Goal: Obtain resource: Download file/media

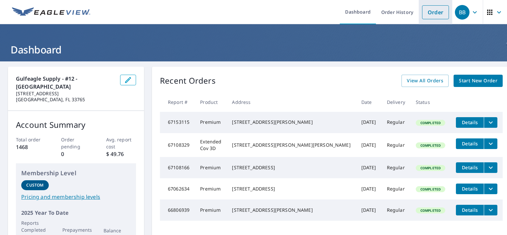
click at [429, 12] on link "Order" at bounding box center [435, 12] width 27 height 14
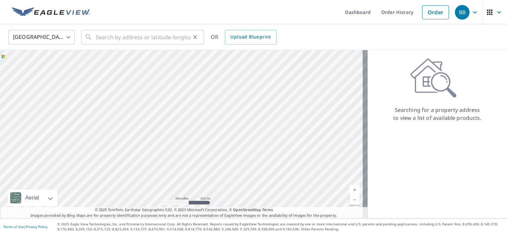
click at [89, 36] on icon at bounding box center [89, 37] width 8 height 8
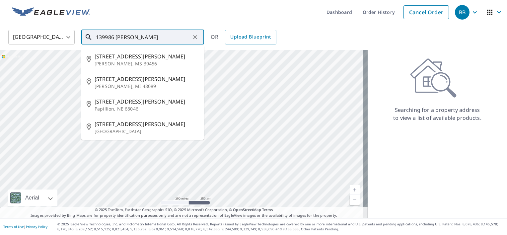
click at [105, 36] on input "139986 [PERSON_NAME]" at bounding box center [143, 37] width 94 height 19
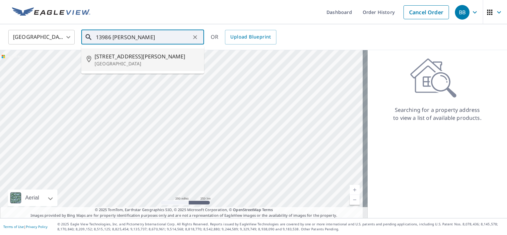
click at [135, 57] on span "[STREET_ADDRESS][PERSON_NAME]" at bounding box center [146, 56] width 104 height 8
type input "[STREET_ADDRESS][PERSON_NAME][PERSON_NAME]"
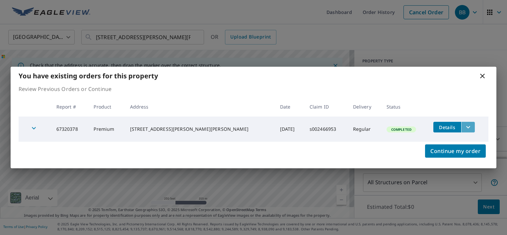
click at [466, 127] on icon "filesDropdownBtn-67320378" at bounding box center [468, 127] width 4 height 2
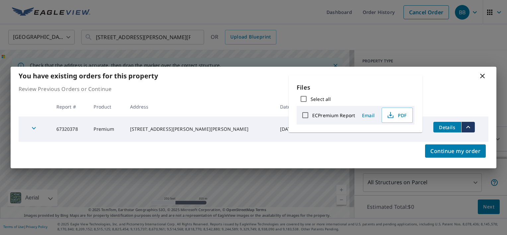
click at [437, 126] on span "Details" at bounding box center [447, 127] width 20 height 6
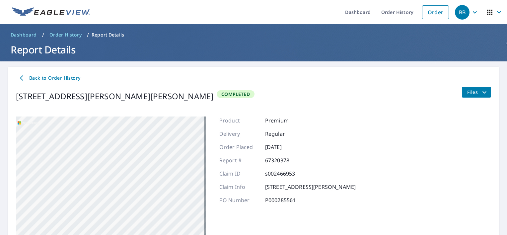
drag, startPoint x: 158, startPoint y: 200, endPoint x: 113, endPoint y: 115, distance: 95.4
click at [115, 118] on div "[STREET_ADDRESS][PERSON_NAME][PERSON_NAME]" at bounding box center [111, 199] width 190 height 166
drag, startPoint x: 142, startPoint y: 180, endPoint x: 172, endPoint y: 113, distance: 73.7
click at [172, 114] on div "[STREET_ADDRESS][PERSON_NAME][PERSON_NAME] Aerial Road A standard road map Aeri…" at bounding box center [253, 199] width 491 height 176
click at [172, 140] on div "[STREET_ADDRESS][PERSON_NAME][PERSON_NAME]" at bounding box center [111, 199] width 190 height 166
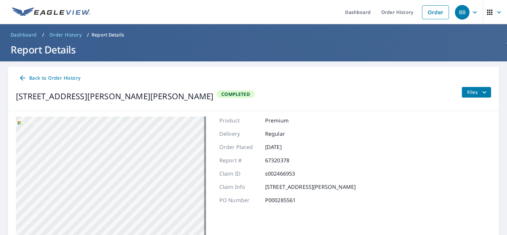
drag, startPoint x: 150, startPoint y: 159, endPoint x: 145, endPoint y: 138, distance: 21.4
click at [145, 139] on div "[STREET_ADDRESS][PERSON_NAME][PERSON_NAME]" at bounding box center [111, 199] width 190 height 166
drag, startPoint x: 141, startPoint y: 179, endPoint x: 162, endPoint y: 150, distance: 36.5
click at [162, 150] on div "[STREET_ADDRESS][PERSON_NAME][PERSON_NAME]" at bounding box center [111, 199] width 190 height 166
click at [146, 129] on div "[STREET_ADDRESS][PERSON_NAME][PERSON_NAME]" at bounding box center [111, 199] width 190 height 166
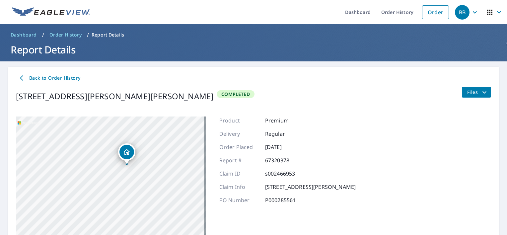
drag, startPoint x: 149, startPoint y: 147, endPoint x: 154, endPoint y: 191, distance: 43.7
click at [154, 191] on div "[STREET_ADDRESS][PERSON_NAME][PERSON_NAME]" at bounding box center [111, 199] width 190 height 166
drag, startPoint x: 149, startPoint y: 157, endPoint x: 154, endPoint y: 157, distance: 5.3
click at [154, 157] on div "[STREET_ADDRESS][PERSON_NAME][PERSON_NAME]" at bounding box center [111, 199] width 190 height 166
click at [480, 91] on icon "filesDropdownBtn-67320378" at bounding box center [484, 92] width 8 height 8
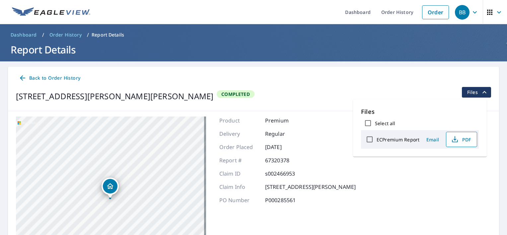
click at [460, 139] on span "PDF" at bounding box center [460, 139] width 21 height 8
click at [472, 12] on icon "button" at bounding box center [474, 12] width 4 height 2
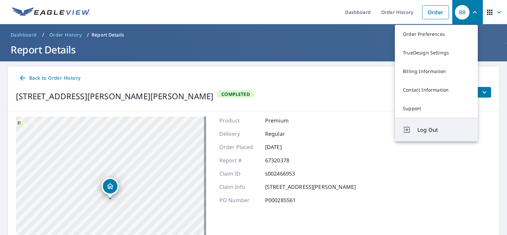
click at [422, 128] on span "Log Out" at bounding box center [443, 130] width 52 height 8
